Goal: Information Seeking & Learning: Learn about a topic

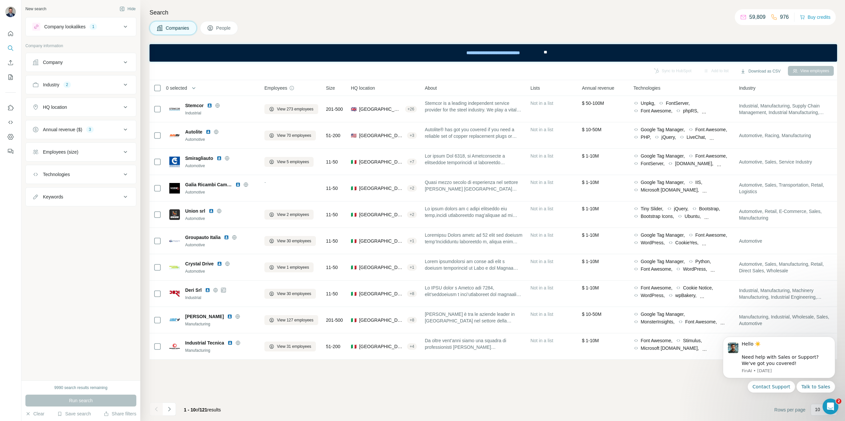
click at [123, 25] on icon at bounding box center [125, 27] width 8 height 8
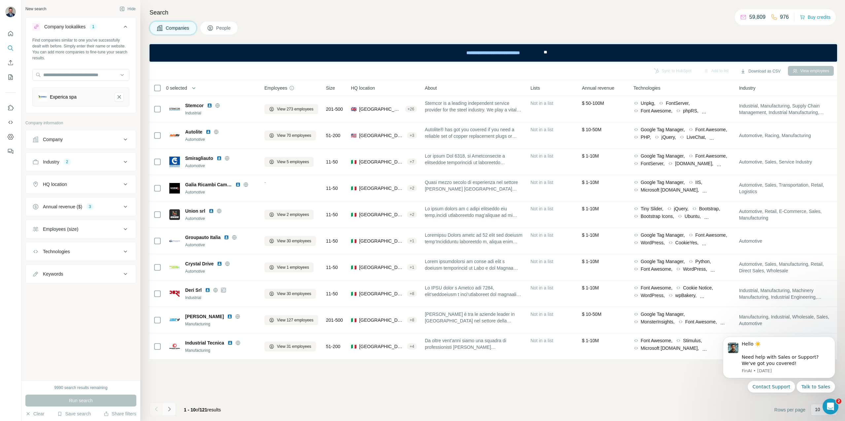
click at [170, 411] on icon "Navigate to next page" at bounding box center [169, 409] width 7 height 7
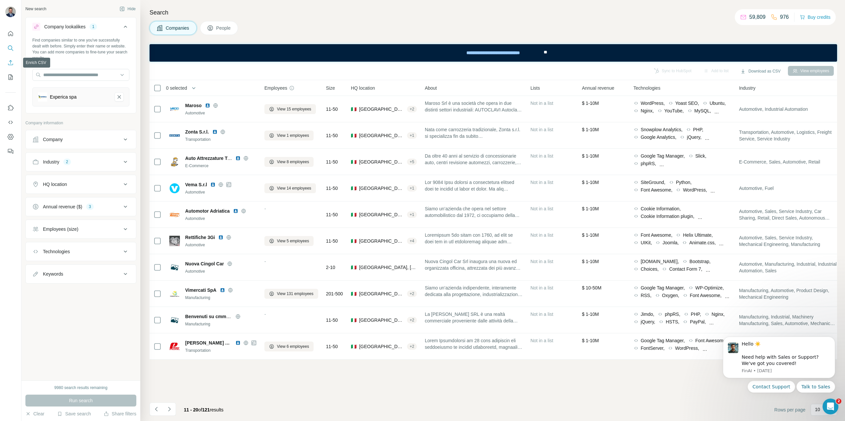
click at [12, 66] on icon "Enrich CSV" at bounding box center [10, 62] width 7 height 7
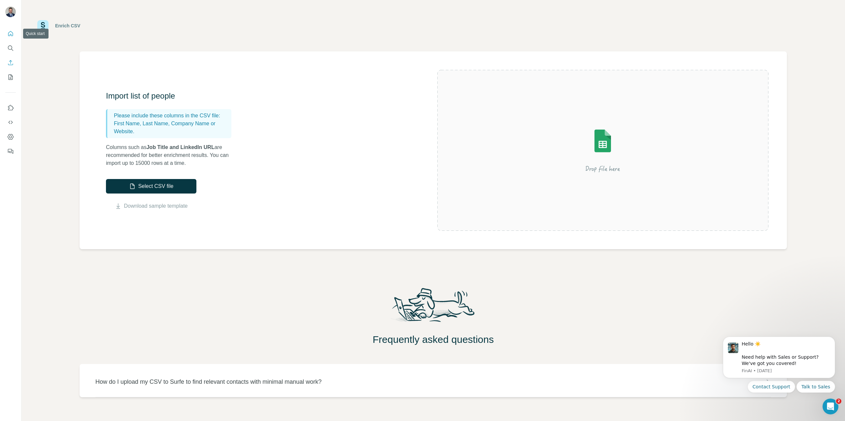
click at [10, 35] on icon "Quick start" at bounding box center [10, 33] width 5 height 5
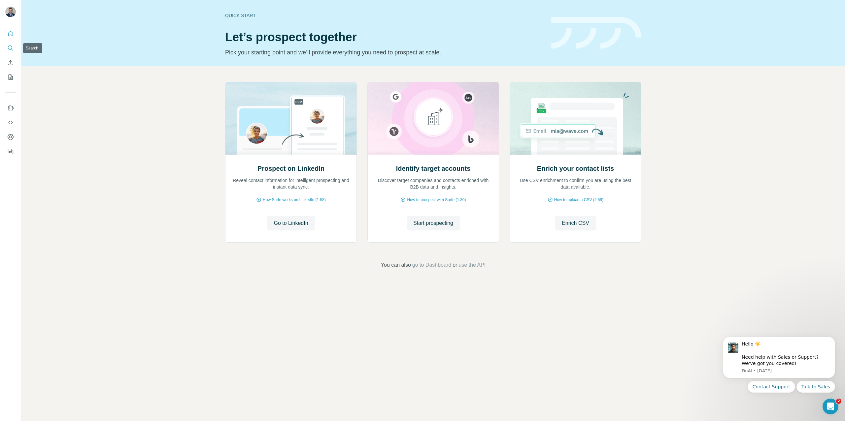
click at [11, 50] on icon "Search" at bounding box center [10, 48] width 7 height 7
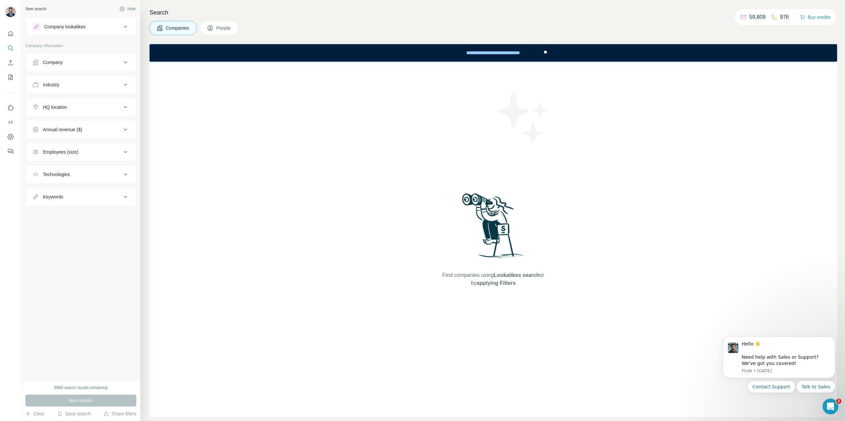
click at [90, 29] on div "Company lookalikes" at bounding box center [76, 27] width 89 height 8
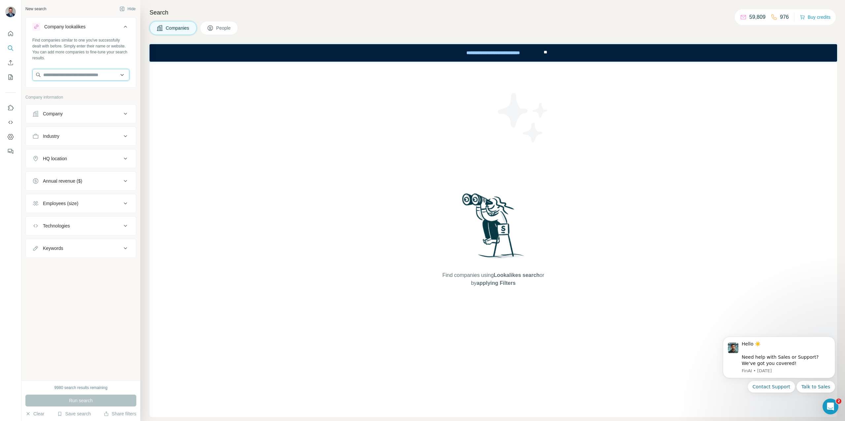
click at [83, 77] on input "text" at bounding box center [80, 75] width 97 height 12
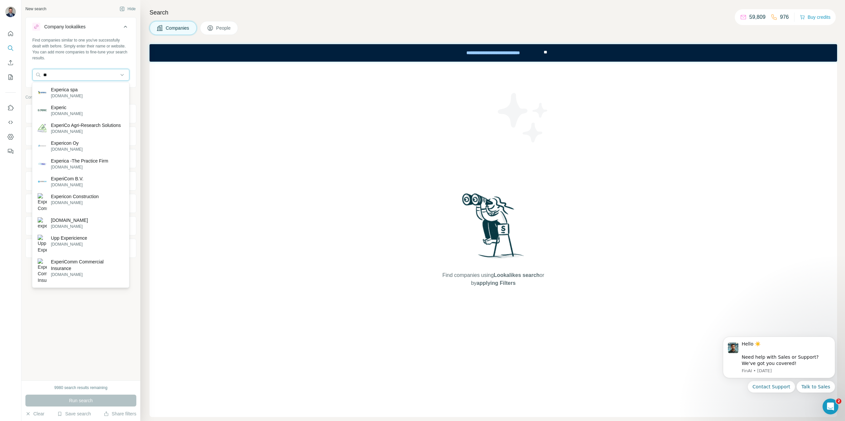
type input "*"
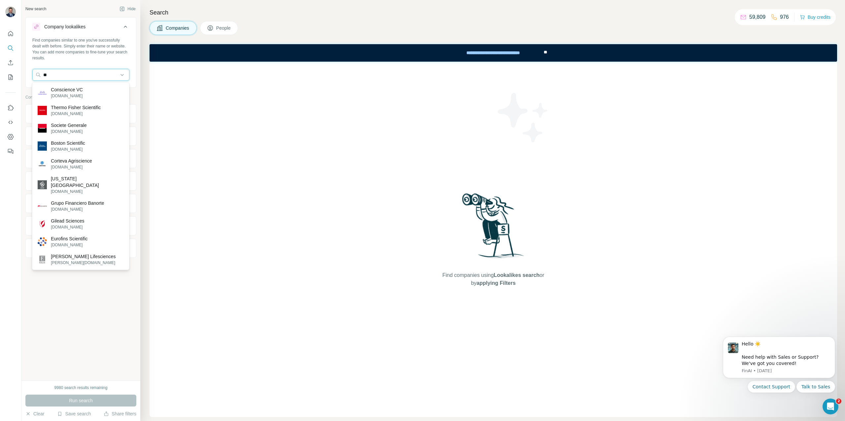
type input "*"
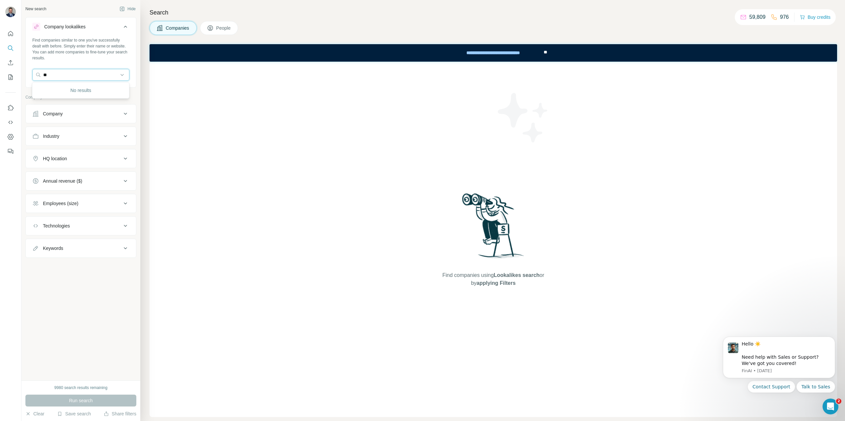
type input "*"
type input "**********"
drag, startPoint x: 91, startPoint y: 74, endPoint x: 22, endPoint y: 69, distance: 69.5
click at [23, 69] on div "**********" at bounding box center [80, 190] width 119 height 381
type input "*"
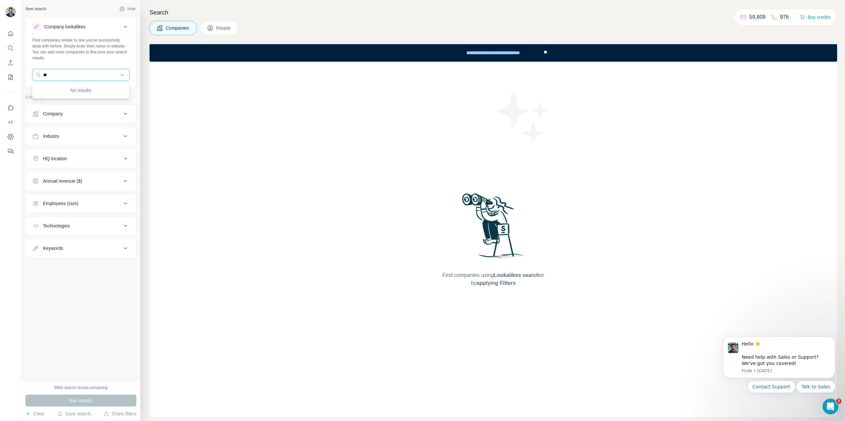
type input "*"
drag, startPoint x: 63, startPoint y: 75, endPoint x: 33, endPoint y: 74, distance: 30.4
click at [33, 74] on input "**********" at bounding box center [80, 75] width 97 height 12
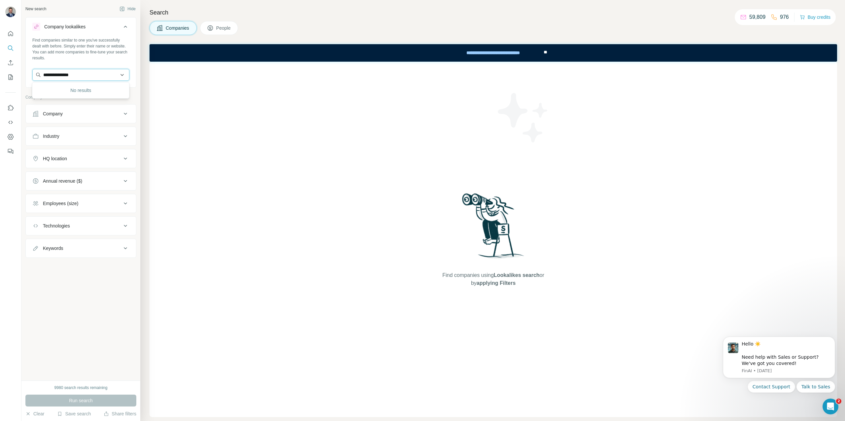
paste input "**********"
drag, startPoint x: 57, startPoint y: 75, endPoint x: 21, endPoint y: 74, distance: 36.0
click at [21, 74] on div "**********" at bounding box center [422, 210] width 845 height 421
type input "**********"
drag, startPoint x: 111, startPoint y: 74, endPoint x: 0, endPoint y: 65, distance: 110.9
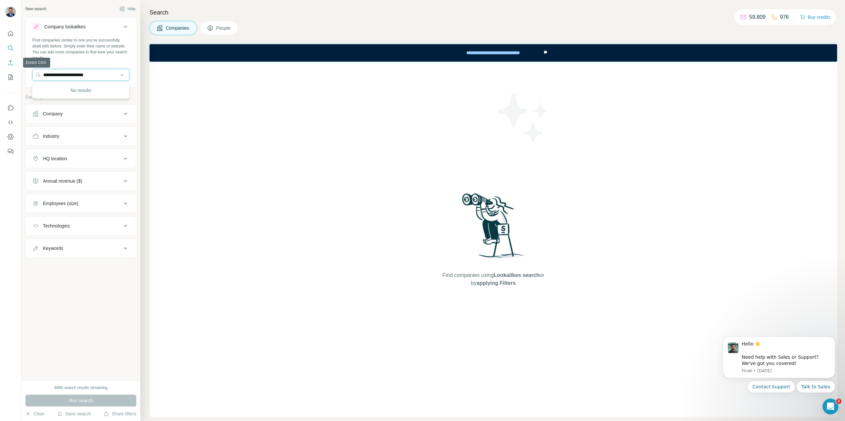
click at [0, 65] on div "**********" at bounding box center [422, 210] width 845 height 421
click at [192, 130] on div "Find companies using Lookalikes search or by applying Filters" at bounding box center [493, 240] width 687 height 356
click at [73, 75] on input "text" at bounding box center [80, 75] width 97 height 12
click at [67, 75] on input "********" at bounding box center [80, 75] width 97 height 12
type input "****"
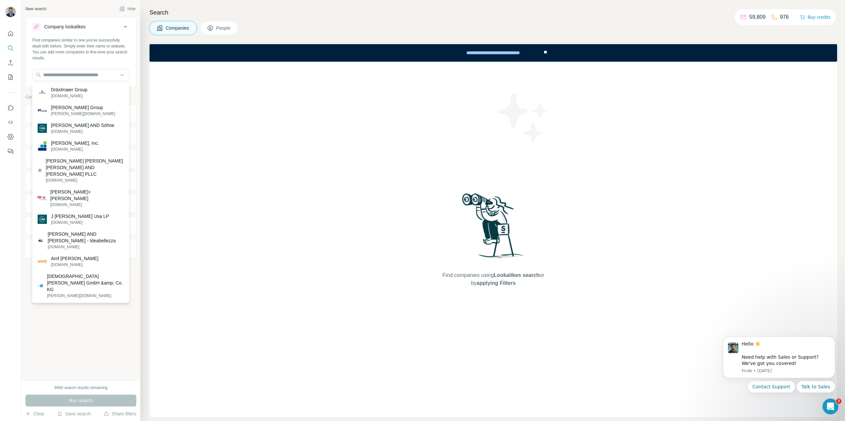
click at [86, 57] on div "Find companies similar to one you've successfully dealt with before. Simply ent…" at bounding box center [80, 49] width 97 height 24
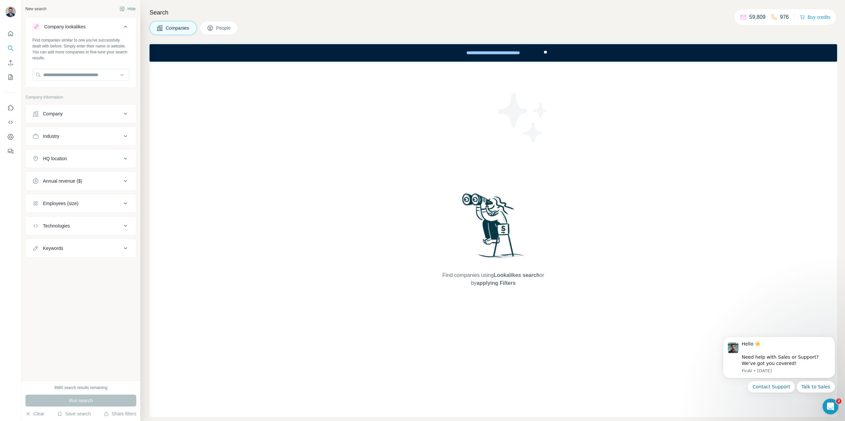
click at [83, 159] on div "HQ location" at bounding box center [76, 158] width 89 height 7
click at [80, 181] on div at bounding box center [80, 175] width 97 height 13
click at [77, 179] on input "text" at bounding box center [80, 175] width 97 height 12
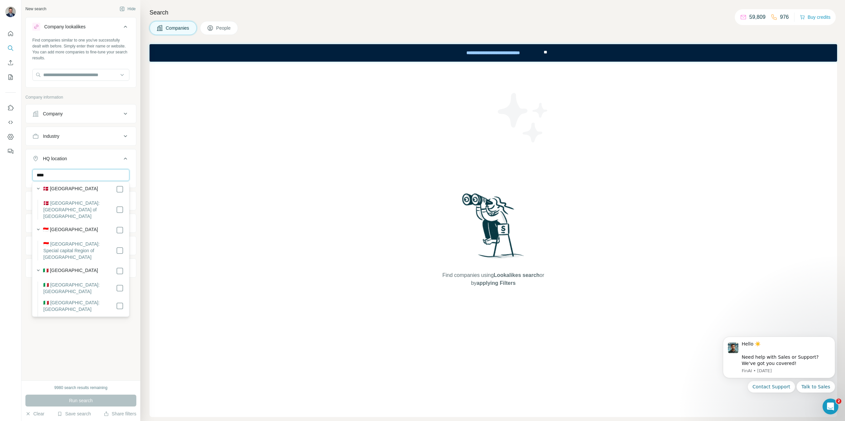
scroll to position [189, 0]
type input "****"
click at [57, 267] on label "🇮🇹 [GEOGRAPHIC_DATA]" at bounding box center [70, 271] width 55 height 8
click at [76, 73] on input "text" at bounding box center [80, 75] width 97 height 12
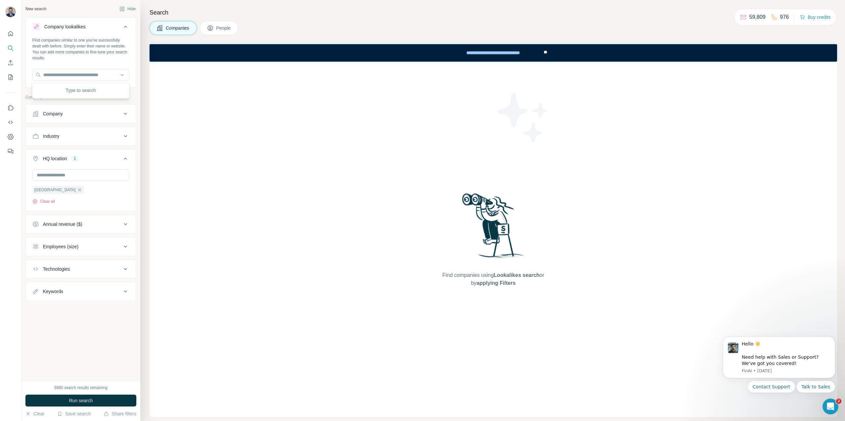
click at [69, 158] on div "HQ location 1" at bounding box center [76, 158] width 89 height 7
click at [123, 159] on icon at bounding box center [125, 159] width 8 height 8
click at [66, 75] on input "text" at bounding box center [80, 75] width 97 height 12
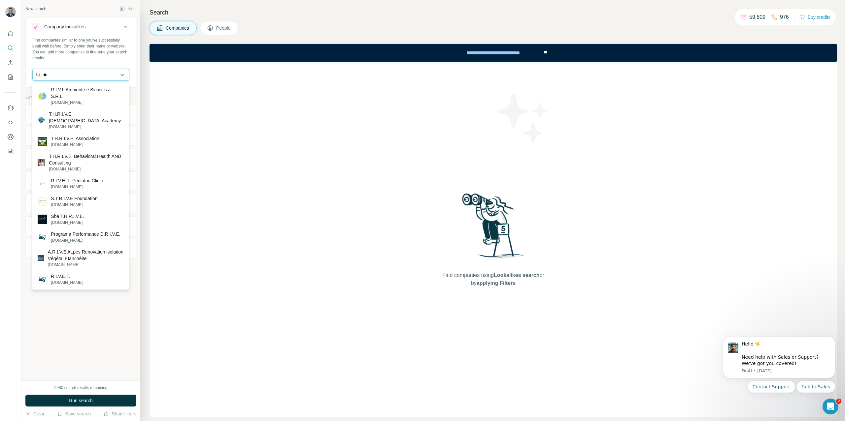
type input "*"
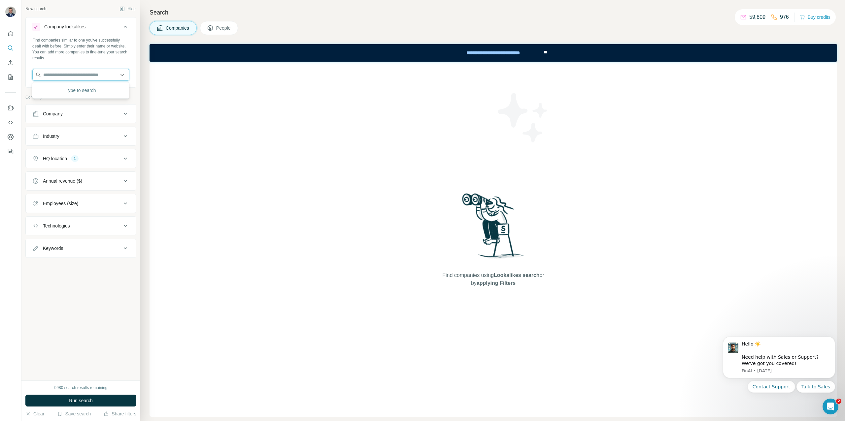
click at [69, 75] on input "text" at bounding box center [80, 75] width 97 height 12
type input "********"
click at [69, 93] on p "[DOMAIN_NAME]" at bounding box center [67, 96] width 32 height 6
click at [99, 403] on button "Run search" at bounding box center [80, 401] width 111 height 12
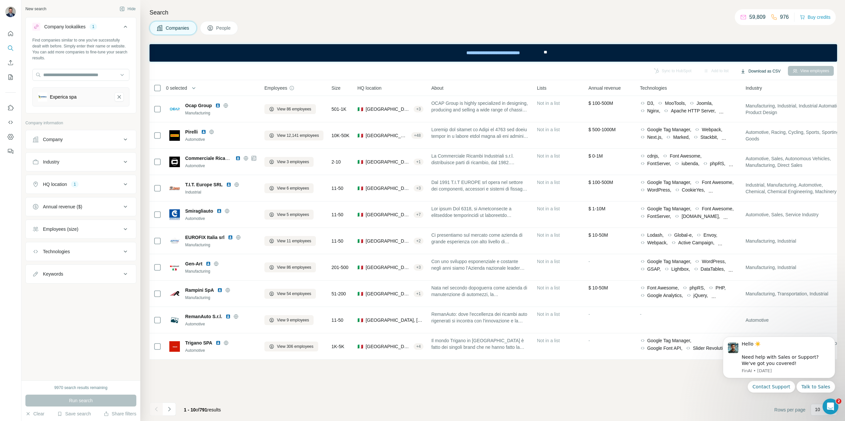
click at [757, 72] on button "Download as CSV" at bounding box center [760, 71] width 49 height 10
click at [562, 68] on div "Sync to HubSpot Add to list Download as CSV View employees" at bounding box center [493, 71] width 681 height 12
click at [815, 411] on body "Hello ☀️ ​ Need help with Sales or Support? We've got you covered! [GEOGRAPHIC_…" at bounding box center [779, 373] width 127 height 83
drag, startPoint x: 813, startPoint y: 410, endPoint x: 723, endPoint y: 336, distance: 115.9
click at [813, 410] on body "Hello ☀️ ​ Need help with Sales or Support? We've got you covered! [GEOGRAPHIC_…" at bounding box center [779, 373] width 127 height 83
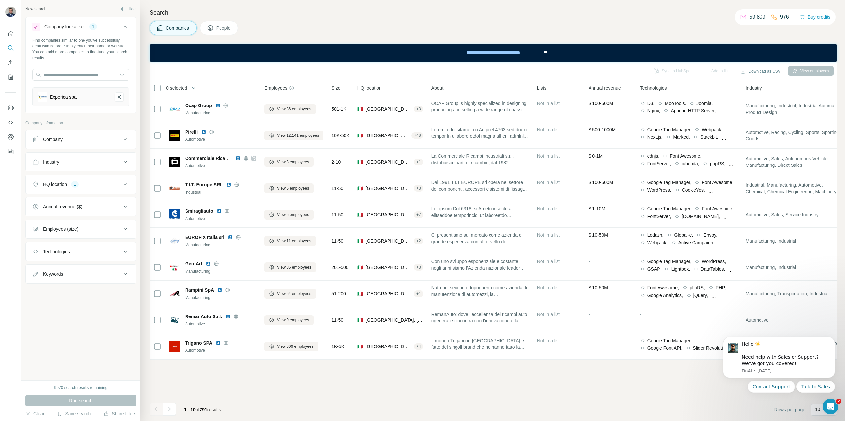
click at [812, 409] on body "Hello ☀️ ​ Need help with Sales or Support? We've got you covered! [GEOGRAPHIC_…" at bounding box center [779, 373] width 127 height 83
click at [834, 405] on icon "Open Intercom Messenger" at bounding box center [829, 406] width 11 height 11
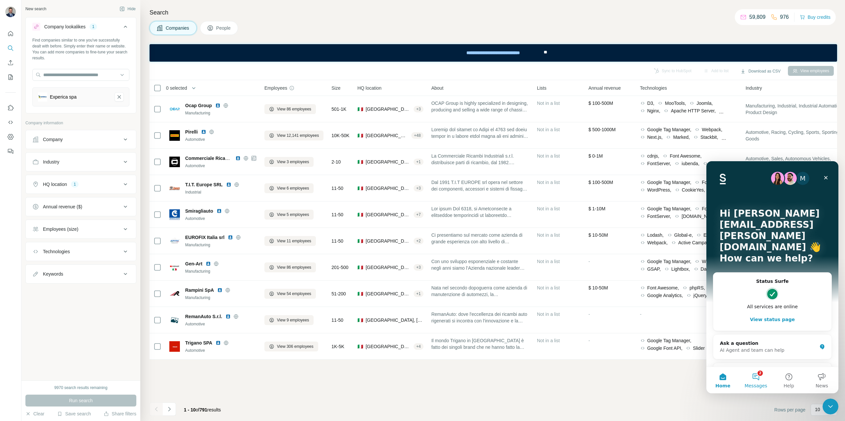
click at [759, 383] on button "2 Messages" at bounding box center [755, 380] width 33 height 26
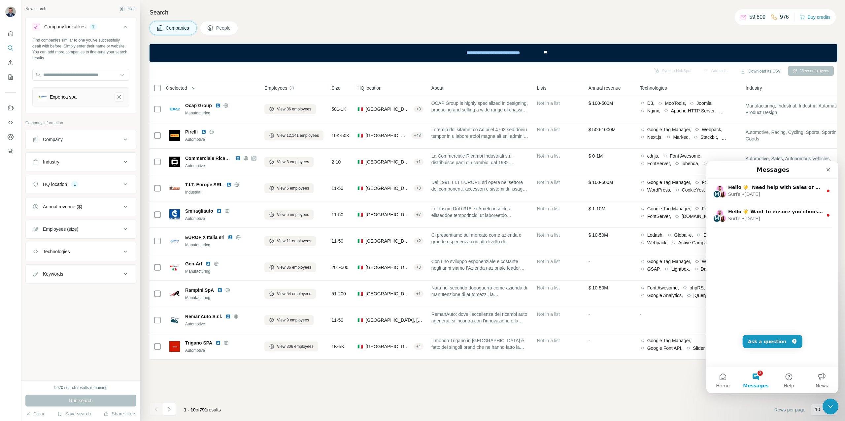
click at [667, 399] on div "Sync to HubSpot Add to list Download as CSV View employees 0 selected Companies…" at bounding box center [493, 242] width 687 height 360
click at [832, 409] on icon "Close Intercom Messenger" at bounding box center [829, 406] width 8 height 8
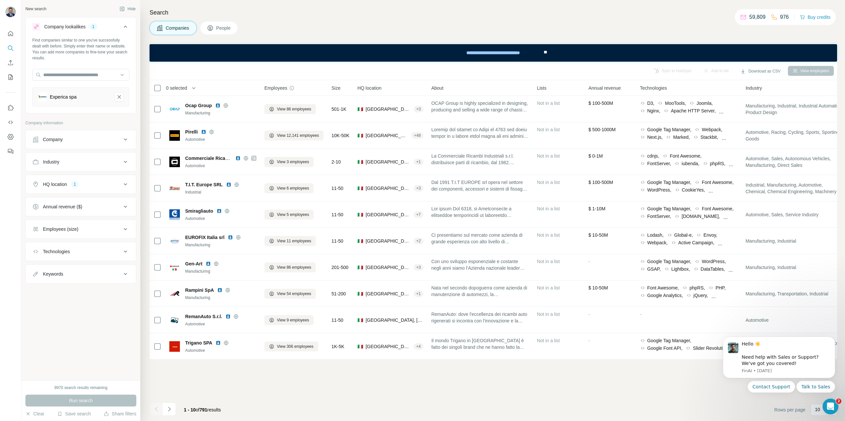
click at [415, 401] on footer "1 - 10 of 791 results Rows per page 10" at bounding box center [493, 410] width 687 height 22
click at [167, 412] on icon "Navigate to next page" at bounding box center [169, 409] width 7 height 7
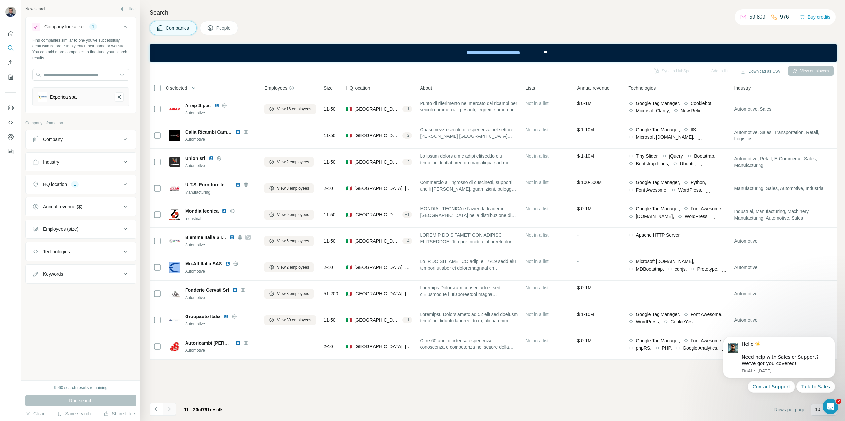
click at [171, 412] on icon "Navigate to next page" at bounding box center [169, 409] width 7 height 7
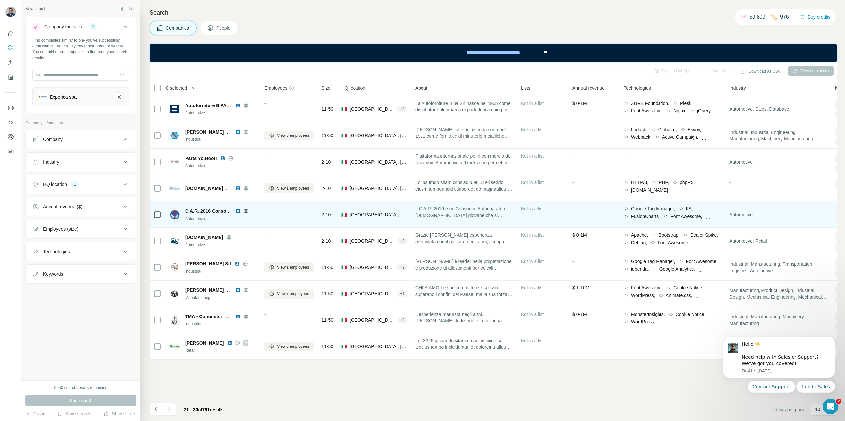
click at [237, 212] on img at bounding box center [237, 211] width 5 height 5
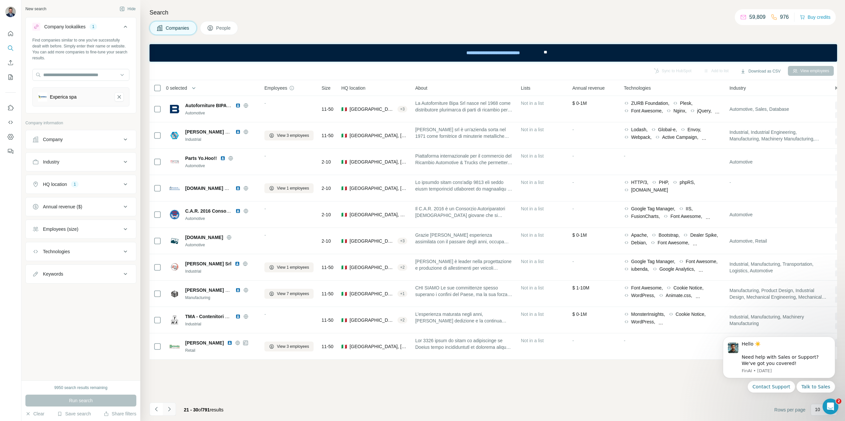
click at [169, 410] on icon "Navigate to next page" at bounding box center [169, 409] width 7 height 7
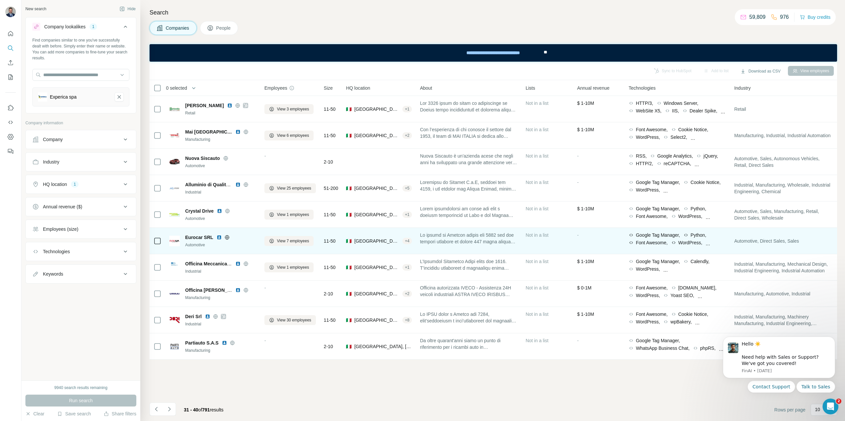
click at [218, 238] on img at bounding box center [219, 237] width 5 height 5
click at [227, 238] on icon at bounding box center [226, 237] width 5 height 5
click at [296, 242] on span "View 7 employees" at bounding box center [293, 241] width 32 height 6
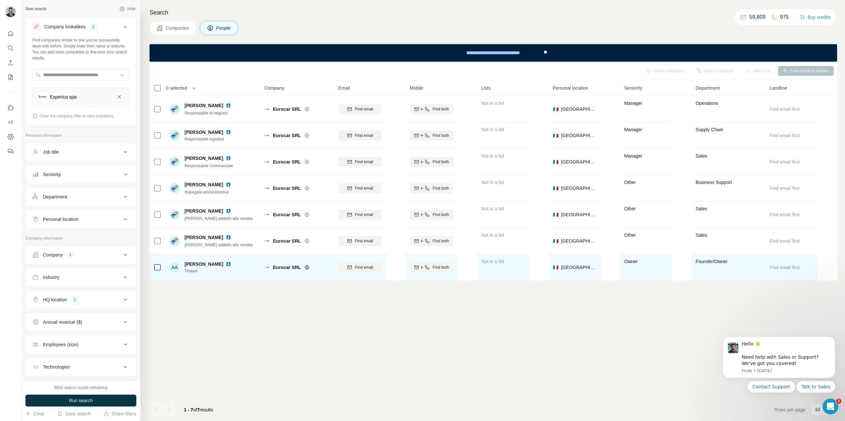
click at [230, 264] on img at bounding box center [228, 264] width 5 height 5
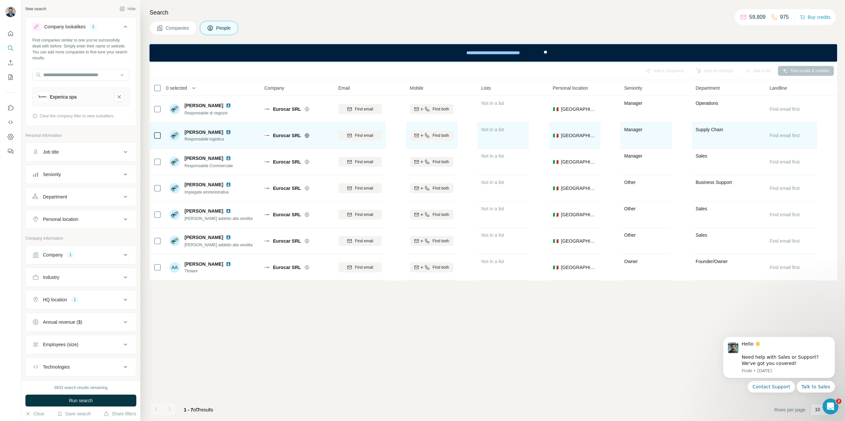
click at [228, 132] on img at bounding box center [228, 132] width 5 height 5
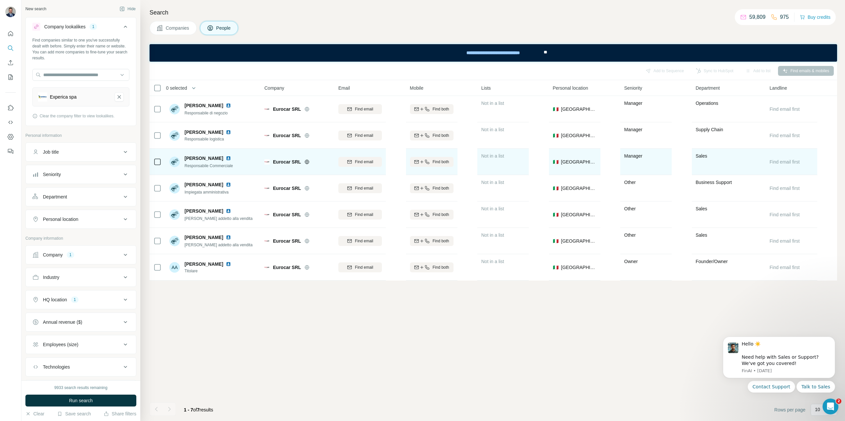
click at [226, 159] on img at bounding box center [228, 158] width 5 height 5
